Goal: Transaction & Acquisition: Purchase product/service

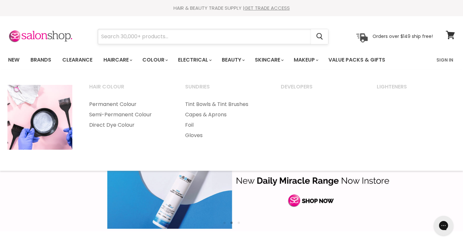
click at [143, 35] on input "Search" at bounding box center [204, 36] width 213 height 15
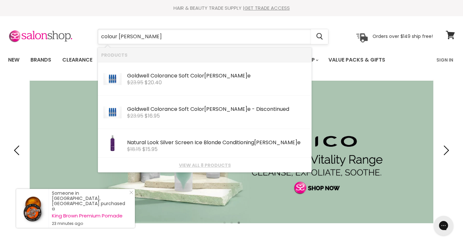
type input "colour mousse"
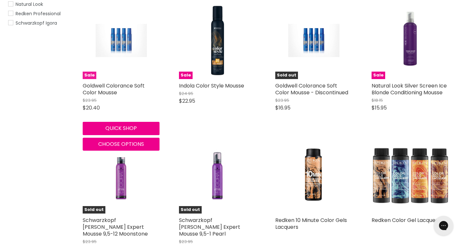
scroll to position [143, 0]
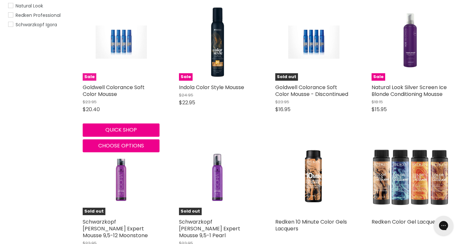
click at [129, 55] on img "Main content" at bounding box center [121, 42] width 51 height 77
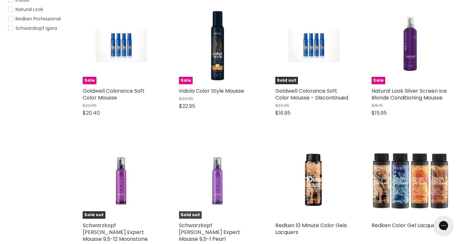
scroll to position [137, 0]
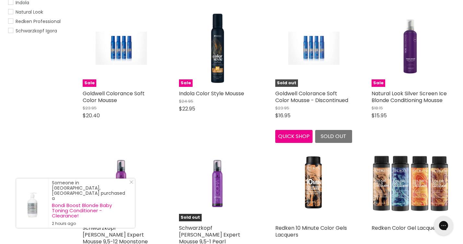
click at [317, 66] on img "Main content" at bounding box center [313, 48] width 51 height 77
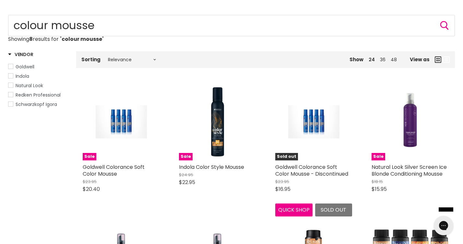
scroll to position [81, 0]
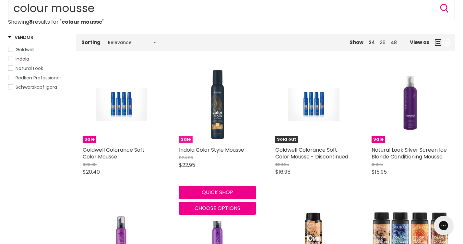
click at [224, 115] on img "Main content" at bounding box center [217, 105] width 77 height 77
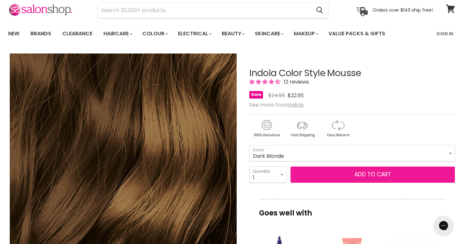
click at [360, 174] on button "Add to cart" at bounding box center [373, 175] width 165 height 16
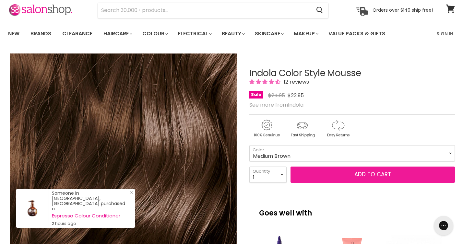
click at [325, 172] on button "Add to cart" at bounding box center [373, 175] width 165 height 16
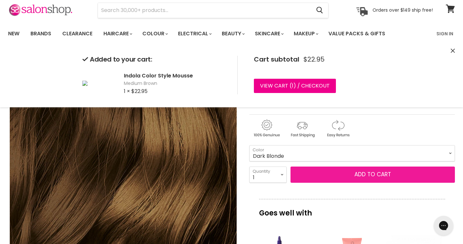
click at [323, 176] on button "Add to cart" at bounding box center [373, 175] width 165 height 16
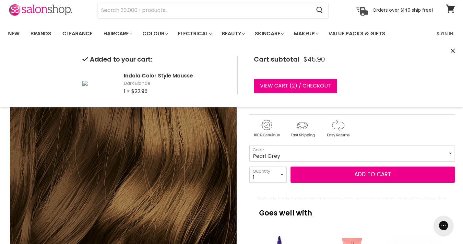
select select "Pearl Grey"
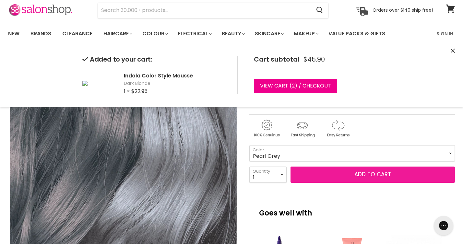
click at [348, 174] on button "Add to cart" at bounding box center [373, 175] width 165 height 16
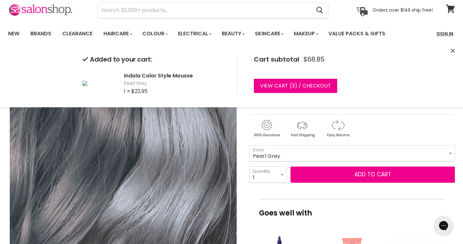
click at [444, 31] on link "Sign In" at bounding box center [445, 34] width 25 height 14
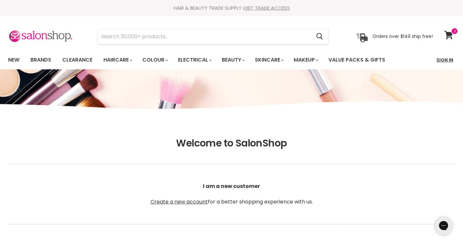
click at [443, 60] on link "Sign In" at bounding box center [445, 60] width 25 height 14
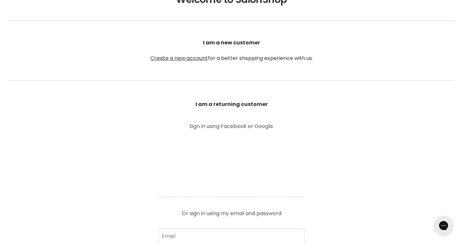
scroll to position [165, 0]
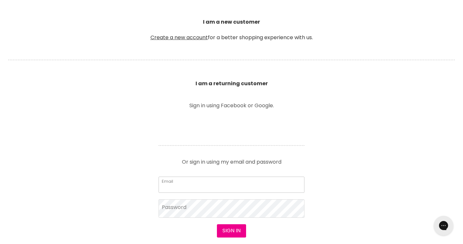
type input "blowhairdressing@bigpond.com"
click at [231, 231] on button "Sign in" at bounding box center [231, 231] width 29 height 13
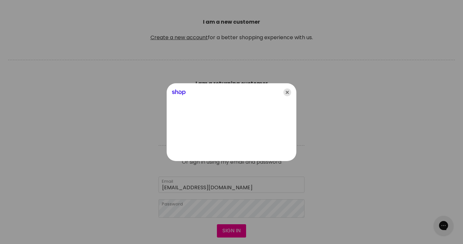
click at [288, 91] on icon "Close" at bounding box center [288, 93] width 8 height 8
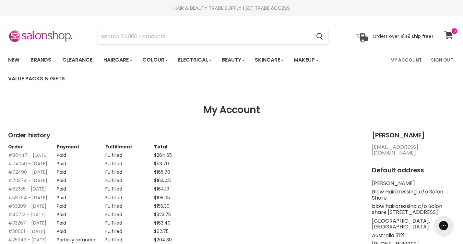
click at [450, 31] on icon at bounding box center [449, 35] width 9 height 8
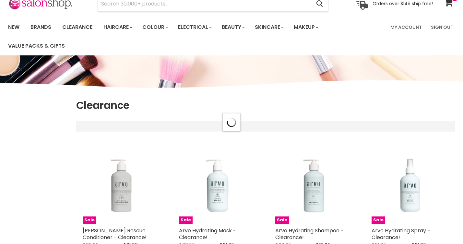
scroll to position [99, 0]
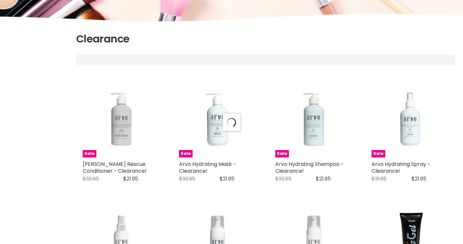
select select "created-descending"
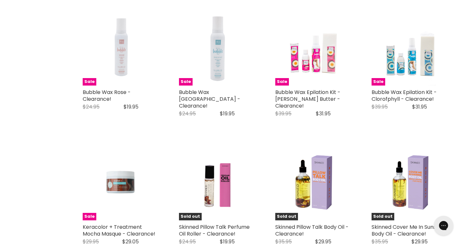
scroll to position [1215, 0]
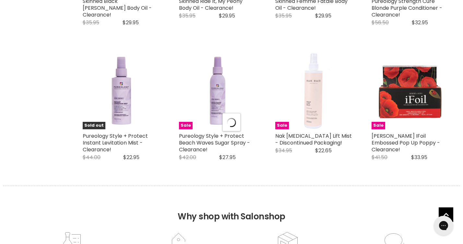
select select "created-descending"
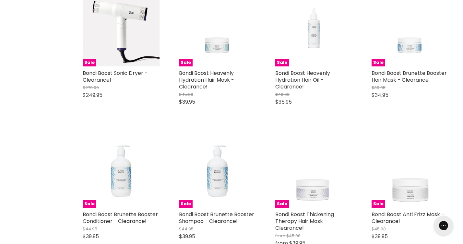
scroll to position [3179, 0]
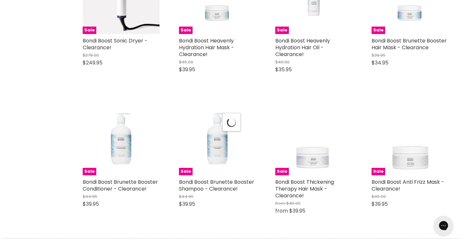
scroll to position [3257, 0]
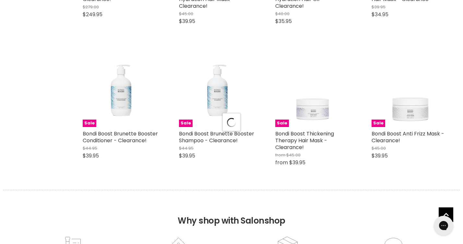
select select "created-descending"
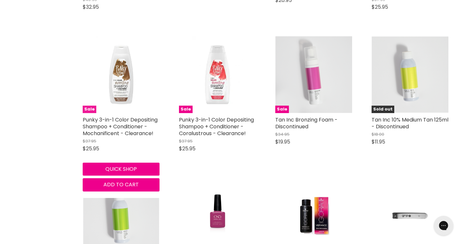
scroll to position [4837, 0]
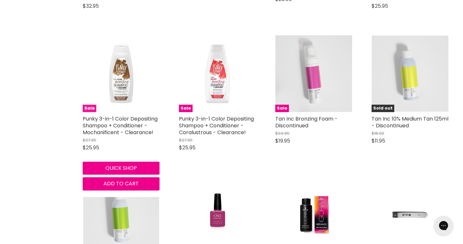
click at [125, 70] on img "Main content" at bounding box center [121, 73] width 51 height 77
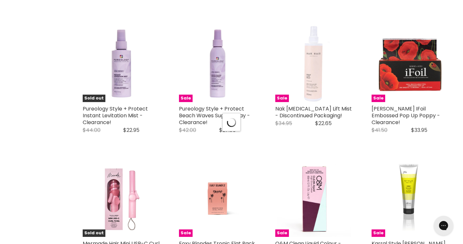
select select "created-descending"
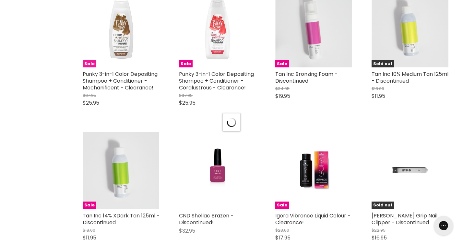
select select "created-descending"
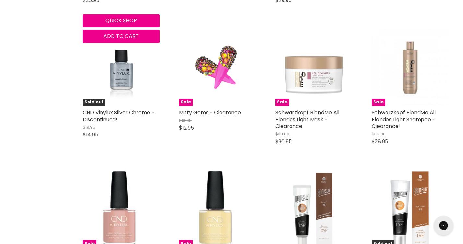
scroll to position [3239, 0]
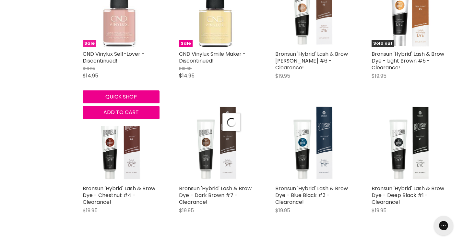
scroll to position [3353, 0]
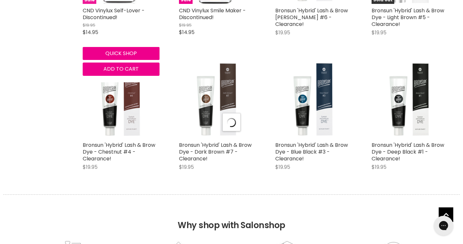
select select "created-descending"
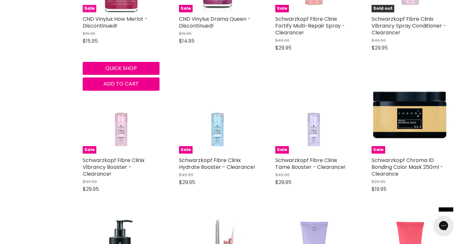
scroll to position [3829, 0]
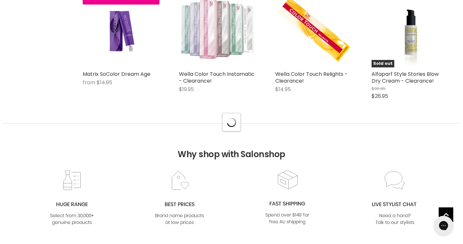
select select "created-descending"
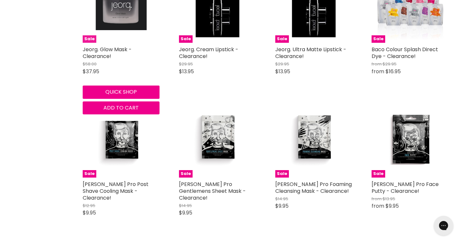
scroll to position [6501, 0]
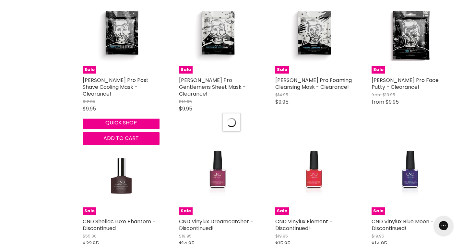
select select "created-descending"
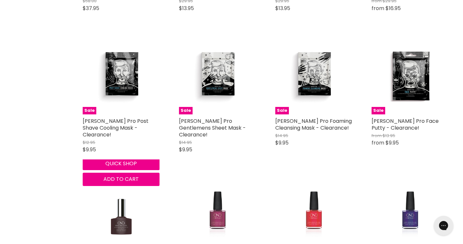
scroll to position [6532, 0]
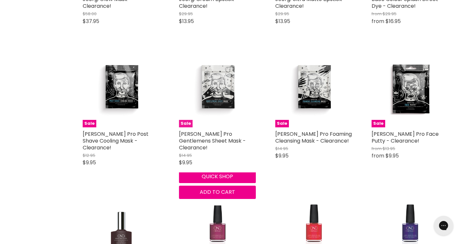
click at [219, 62] on img "Main content" at bounding box center [217, 89] width 51 height 77
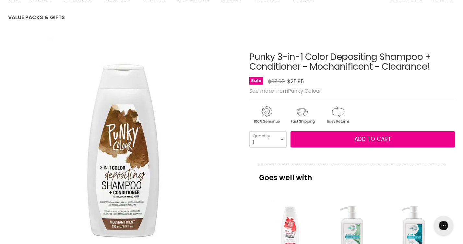
scroll to position [63, 0]
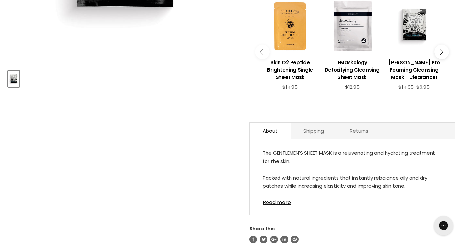
scroll to position [285, 0]
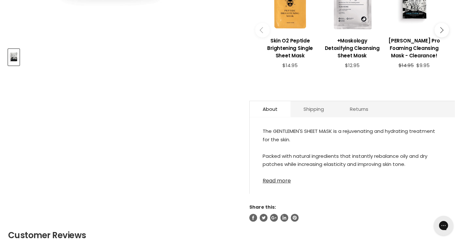
click at [273, 183] on link "Read more" at bounding box center [352, 179] width 179 height 10
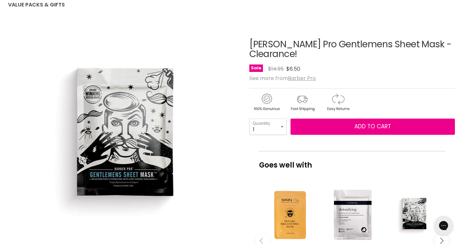
scroll to position [74, 0]
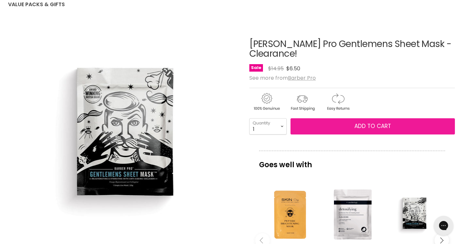
click at [357, 130] on span "Add to cart" at bounding box center [373, 126] width 37 height 8
click at [357, 129] on span "Add to cart" at bounding box center [373, 126] width 37 height 8
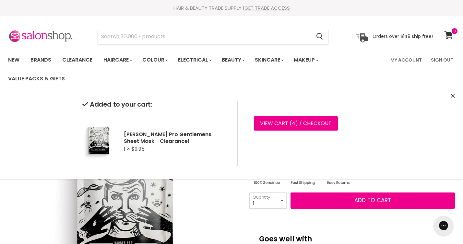
scroll to position [0, 0]
